Goal: Find specific page/section: Find specific page/section

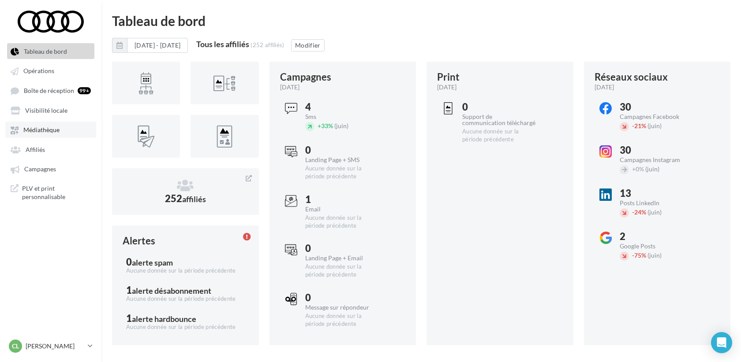
click at [45, 131] on span "Médiathèque" at bounding box center [41, 130] width 36 height 7
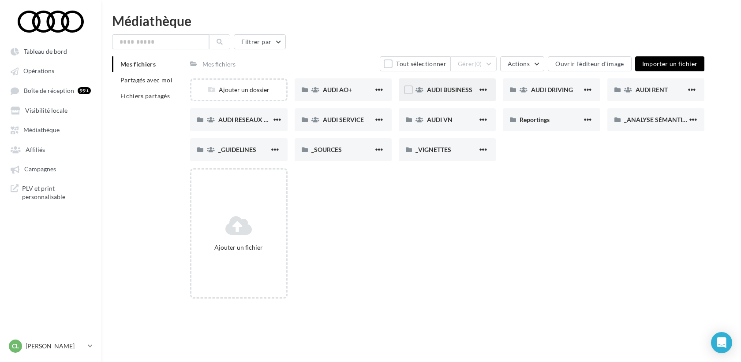
click at [439, 94] on div "AUDI BUSINESS" at bounding box center [447, 89] width 97 height 23
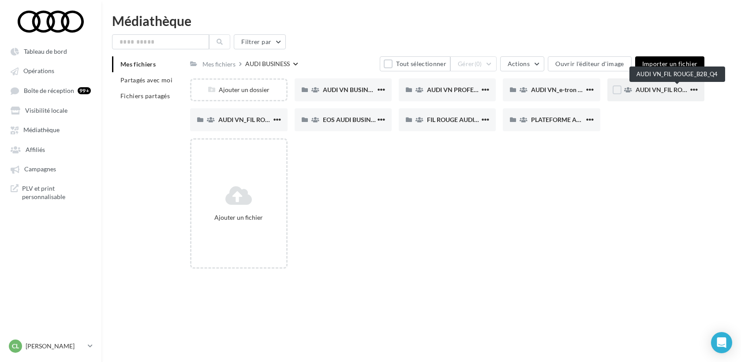
click at [648, 88] on span "AUDI VN_FIL ROUGE_B2B_Q4" at bounding box center [677, 89] width 84 height 7
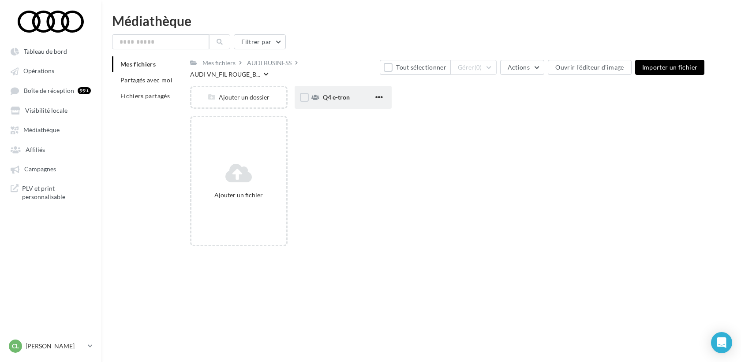
click at [320, 86] on div "Q4 e-tron" at bounding box center [343, 97] width 97 height 23
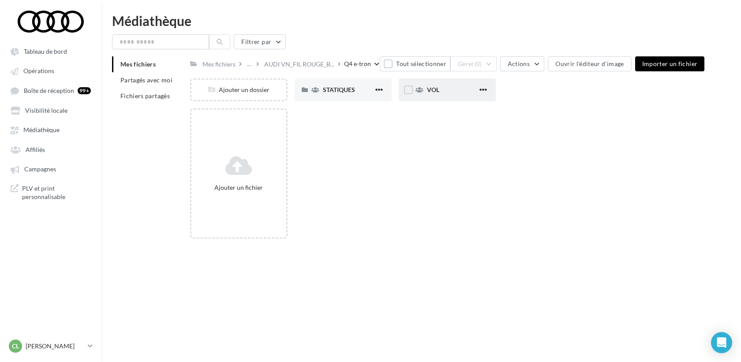
click at [451, 84] on div "VOL" at bounding box center [447, 89] width 97 height 23
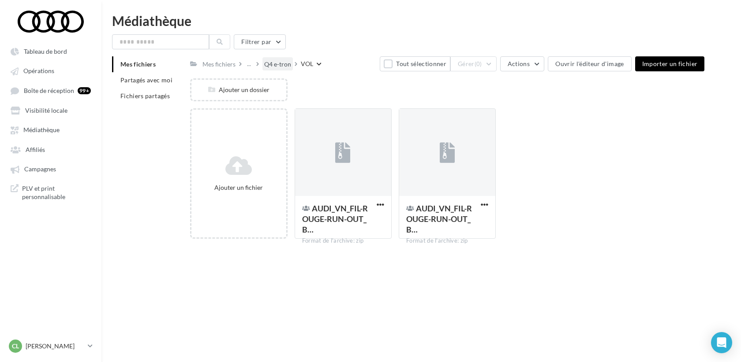
click at [278, 60] on div "Q4 e-tron" at bounding box center [277, 64] width 27 height 9
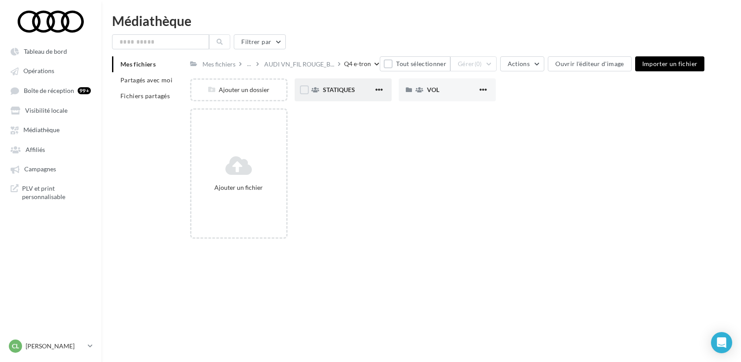
click at [342, 97] on div "STATIQUES" at bounding box center [343, 89] width 97 height 23
click at [342, 97] on div "LINKEDIN" at bounding box center [343, 89] width 97 height 23
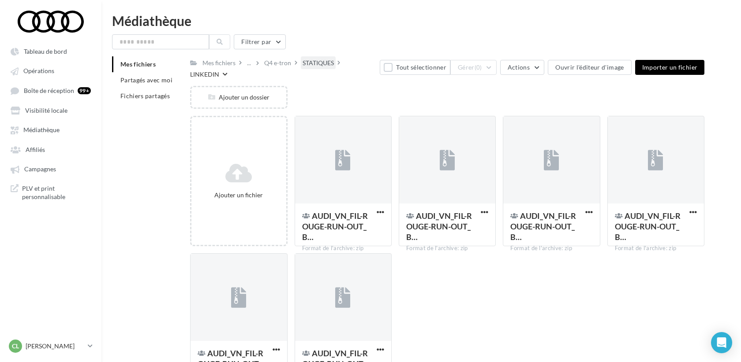
click at [323, 61] on div "STATIQUES" at bounding box center [318, 63] width 31 height 9
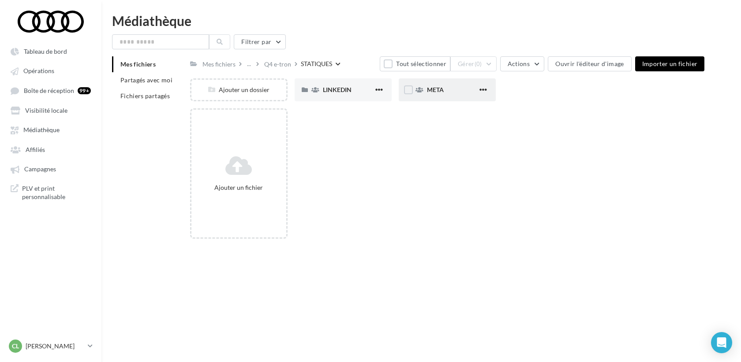
click at [425, 93] on div "META" at bounding box center [447, 89] width 97 height 23
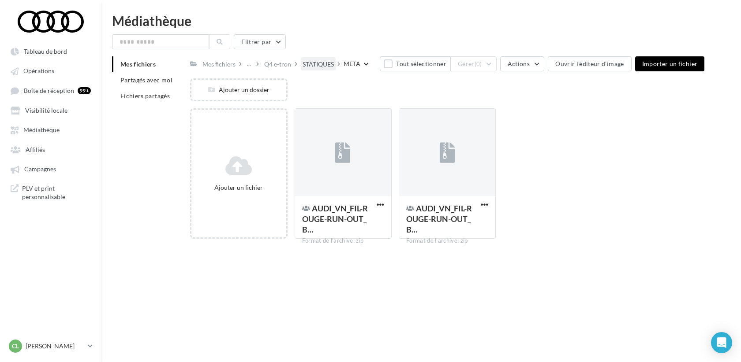
click at [318, 63] on div "STATIQUES" at bounding box center [318, 64] width 31 height 9
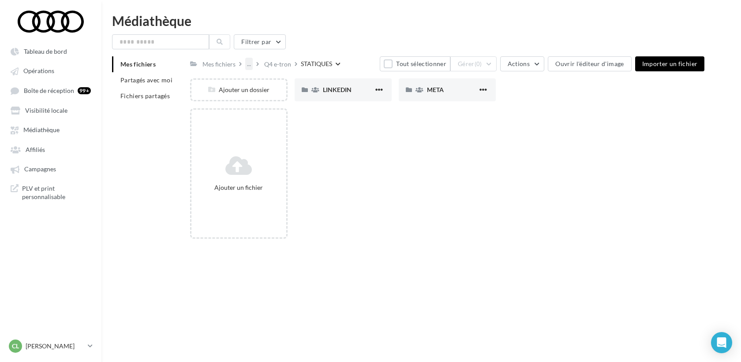
click at [249, 65] on div "..." at bounding box center [248, 64] width 7 height 12
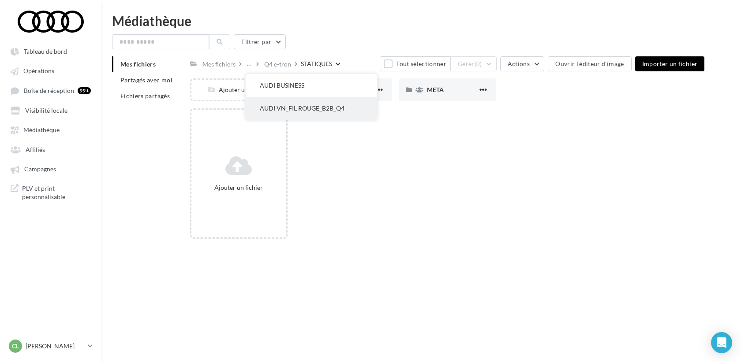
click at [277, 110] on button "AUDI VN_FIL ROUGE_B2B_Q4" at bounding box center [311, 108] width 131 height 23
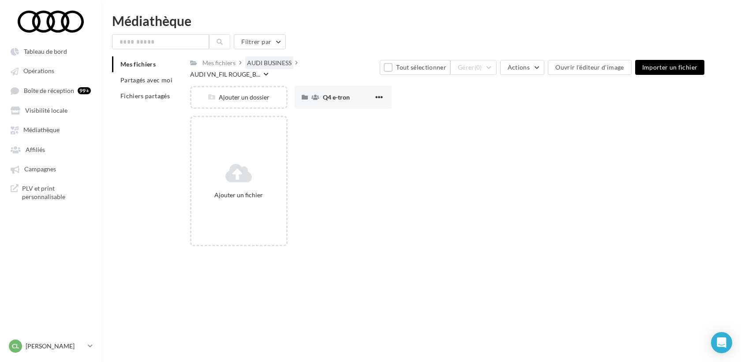
click at [276, 60] on div "AUDI BUSINESS" at bounding box center [269, 62] width 48 height 13
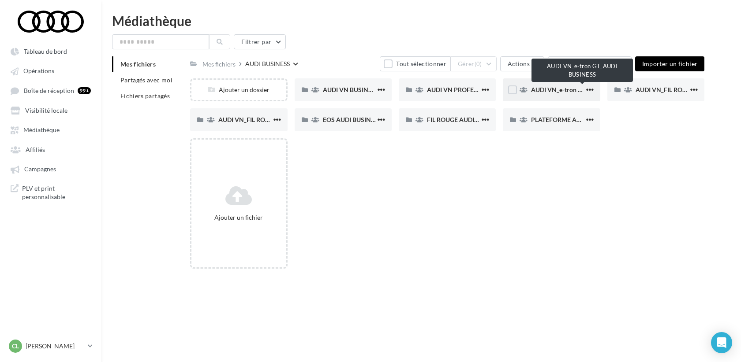
click at [556, 92] on span "AUDI VN_e-tron GT_AUDI BUSINESS" at bounding box center [582, 89] width 103 height 7
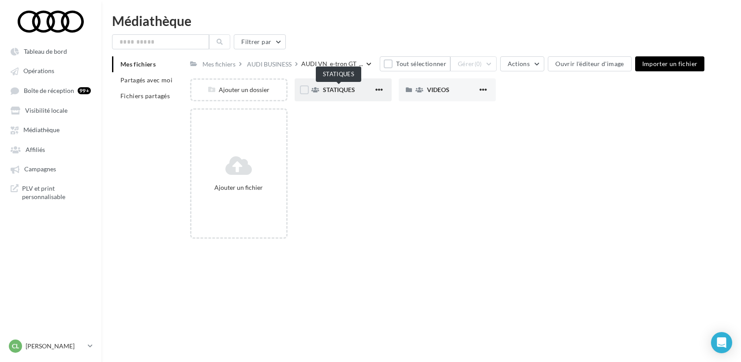
click at [344, 93] on span "STATIQUES" at bounding box center [339, 89] width 32 height 7
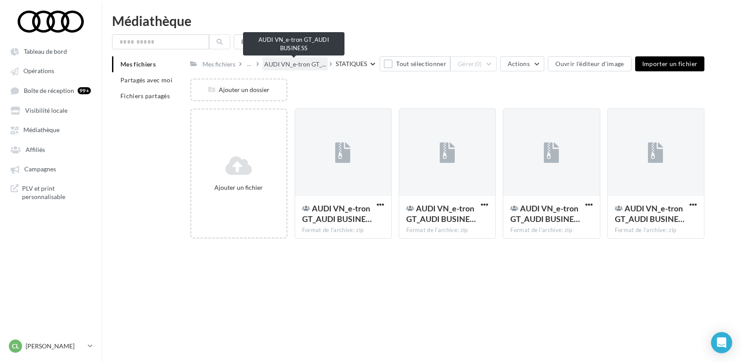
click at [306, 62] on span "AUDI VN_e-tron GT_..." at bounding box center [295, 64] width 62 height 9
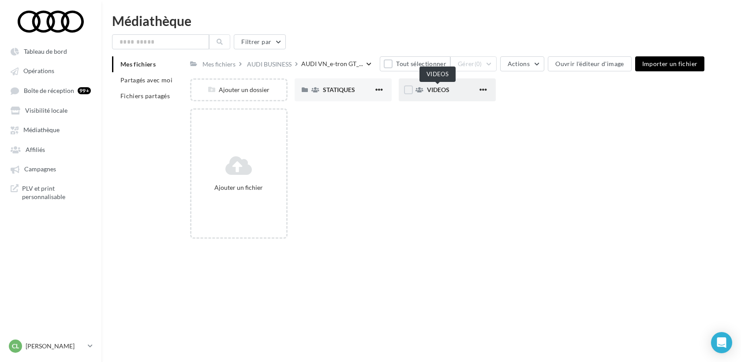
click at [436, 90] on span "VIDEOS" at bounding box center [438, 89] width 22 height 7
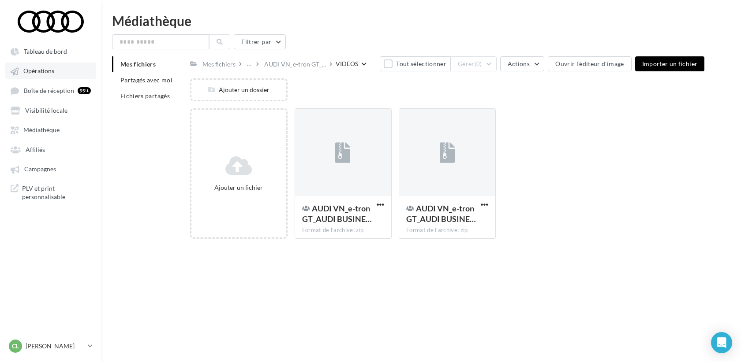
click at [45, 75] on link "Opérations" at bounding box center [50, 71] width 91 height 16
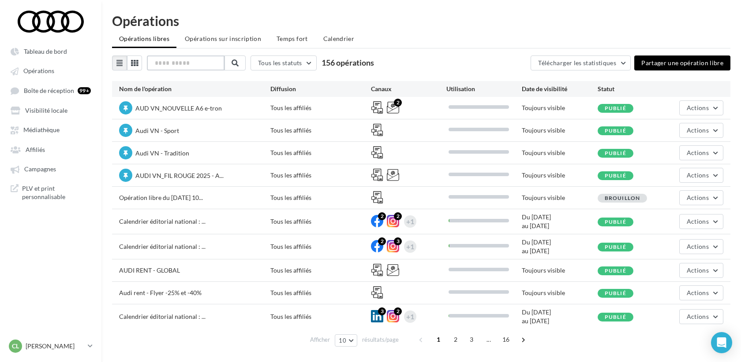
click at [188, 65] on input "text" at bounding box center [186, 63] width 78 height 15
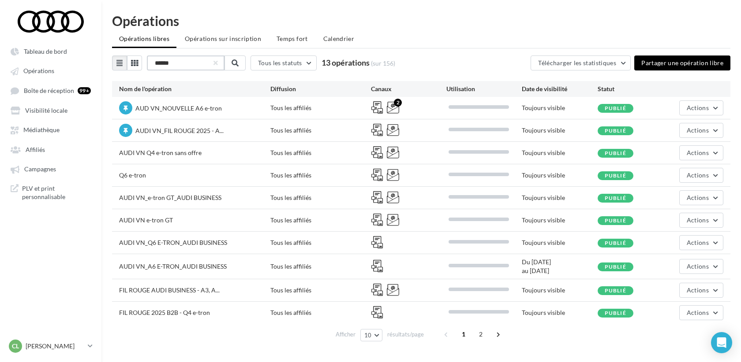
type input "******"
